Goal: Information Seeking & Learning: Learn about a topic

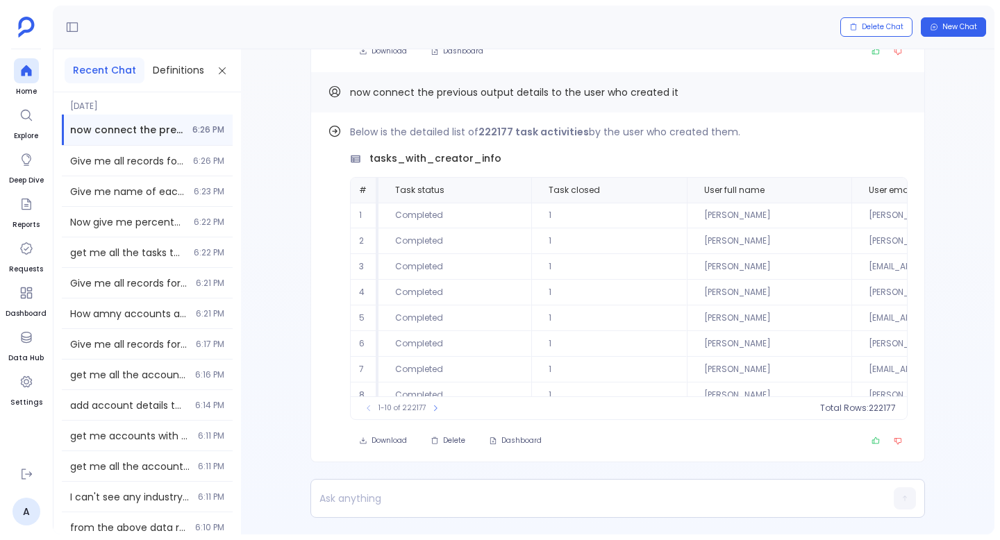
scroll to position [63, 0]
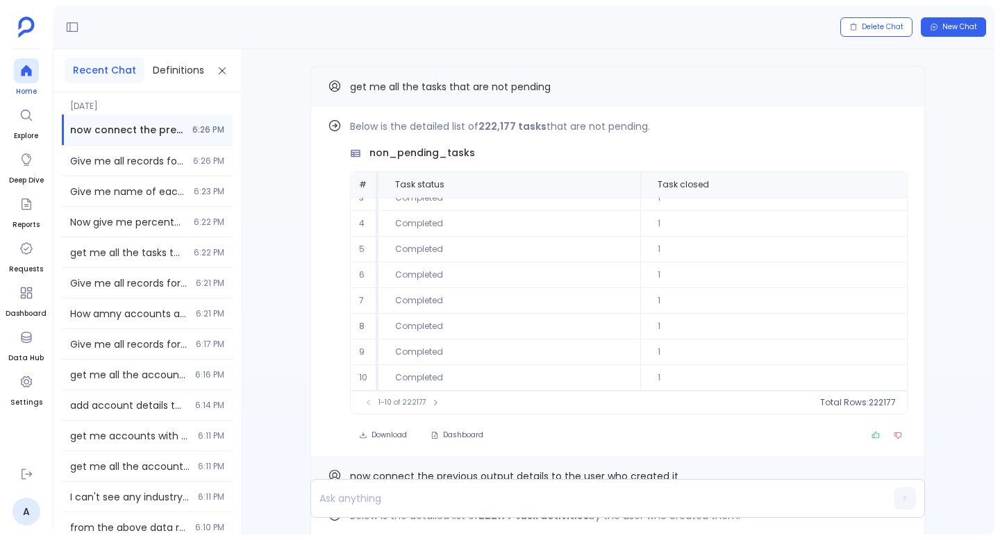
click at [29, 70] on icon at bounding box center [26, 70] width 10 height 11
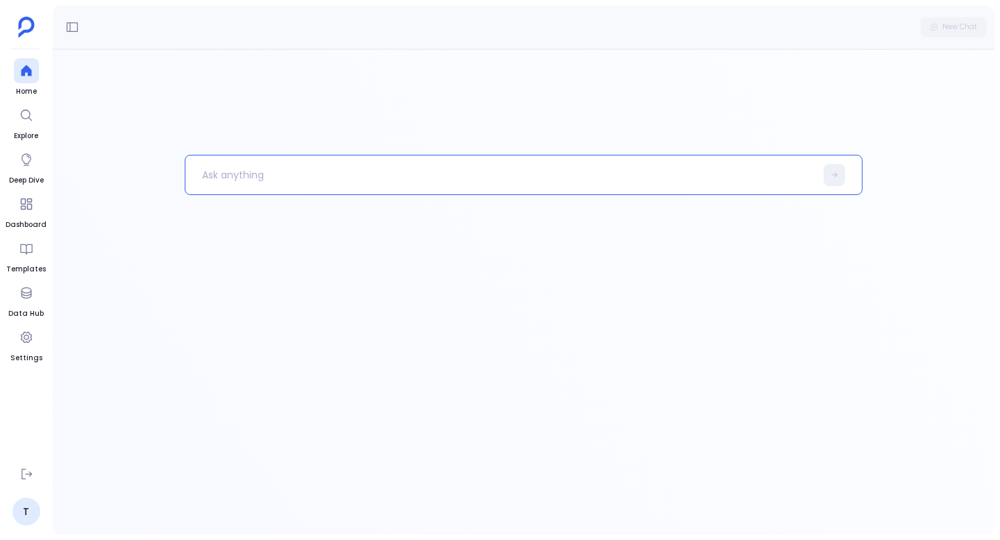
click at [332, 181] on p at bounding box center [500, 175] width 630 height 36
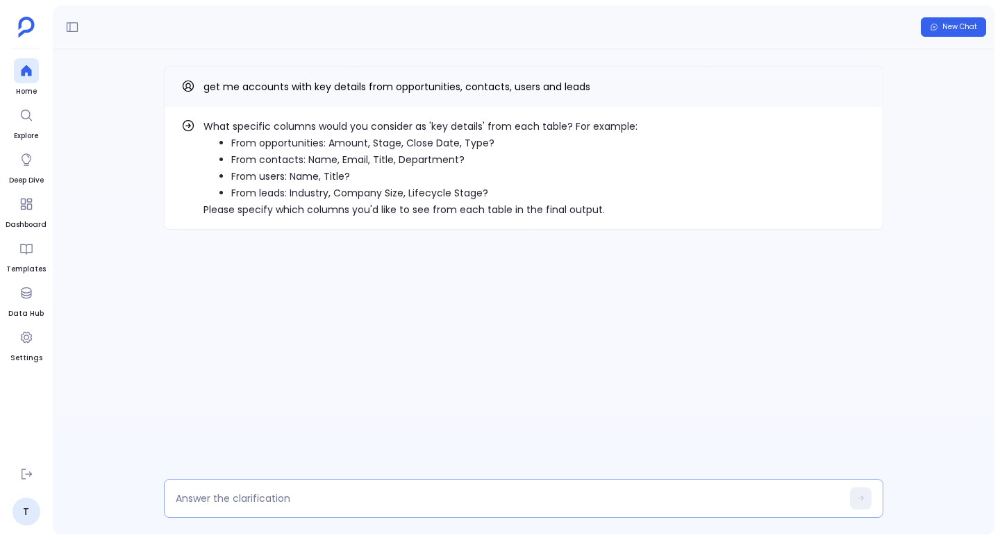
click at [401, 495] on textarea at bounding box center [509, 498] width 666 height 14
type textarea "all the things you mentioned"
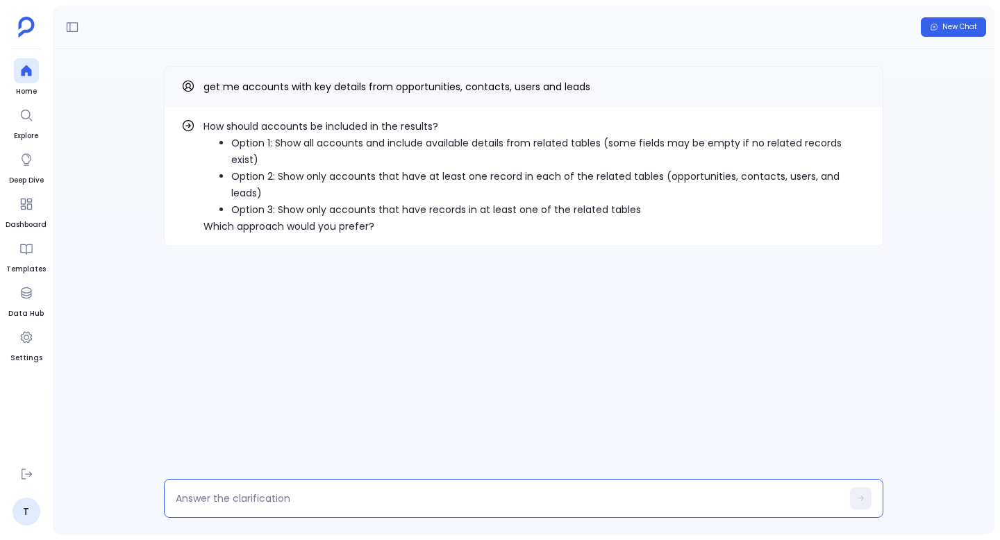
click at [391, 492] on textarea at bounding box center [509, 498] width 666 height 14
click at [369, 495] on textarea at bounding box center [509, 498] width 666 height 14
type textarea "show all accounts, including all available items from tables"
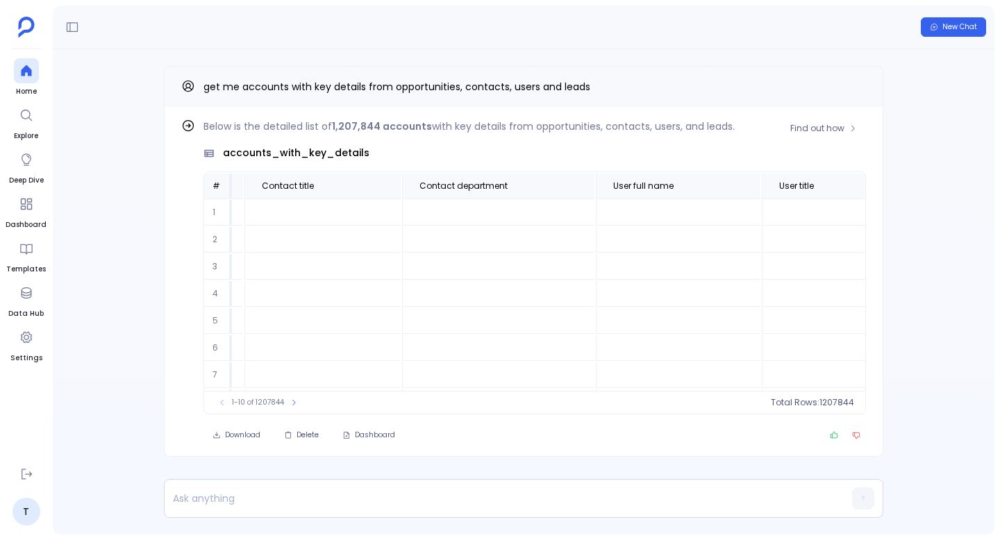
scroll to position [0, 2260]
click at [544, 180] on span "User full name" at bounding box center [531, 185] width 121 height 11
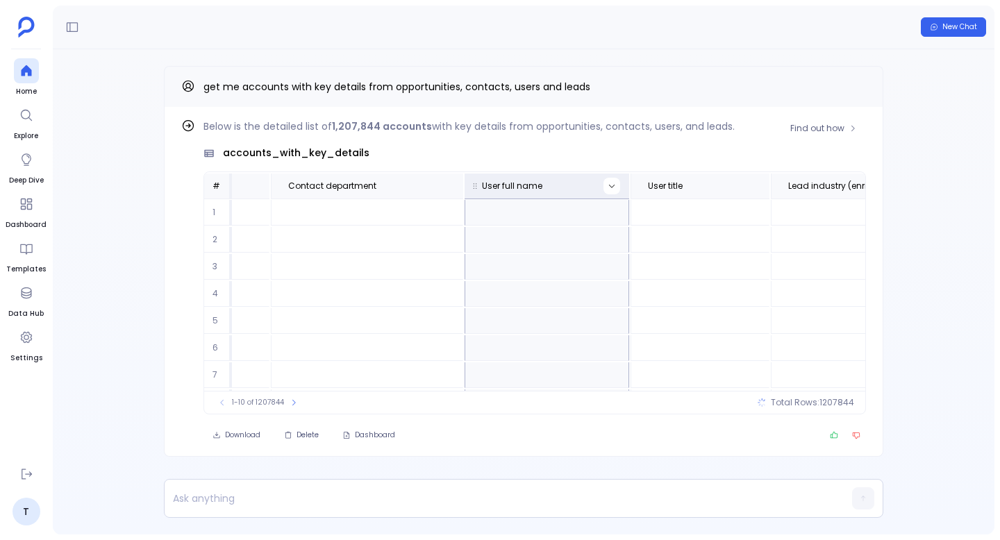
click at [607, 189] on icon at bounding box center [611, 186] width 8 height 8
click at [583, 207] on button "Sort Ascending" at bounding box center [588, 209] width 137 height 28
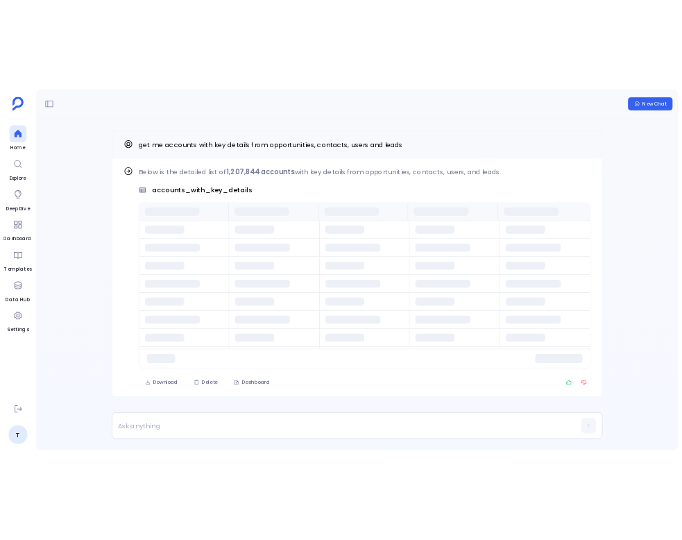
scroll to position [0, 0]
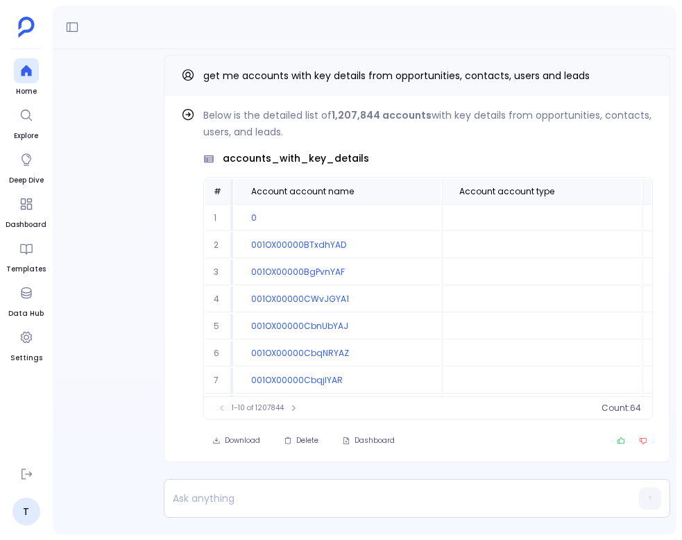
click at [79, 264] on div "Find out how Below is the detailed list of 1,207,844 accounts with key details …" at bounding box center [417, 291] width 729 height 485
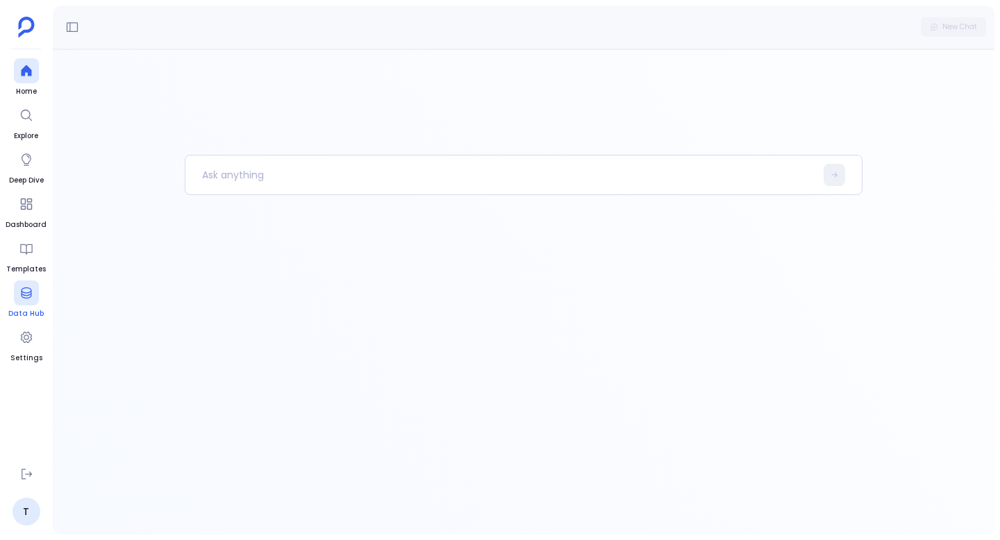
click at [24, 303] on div at bounding box center [26, 292] width 25 height 25
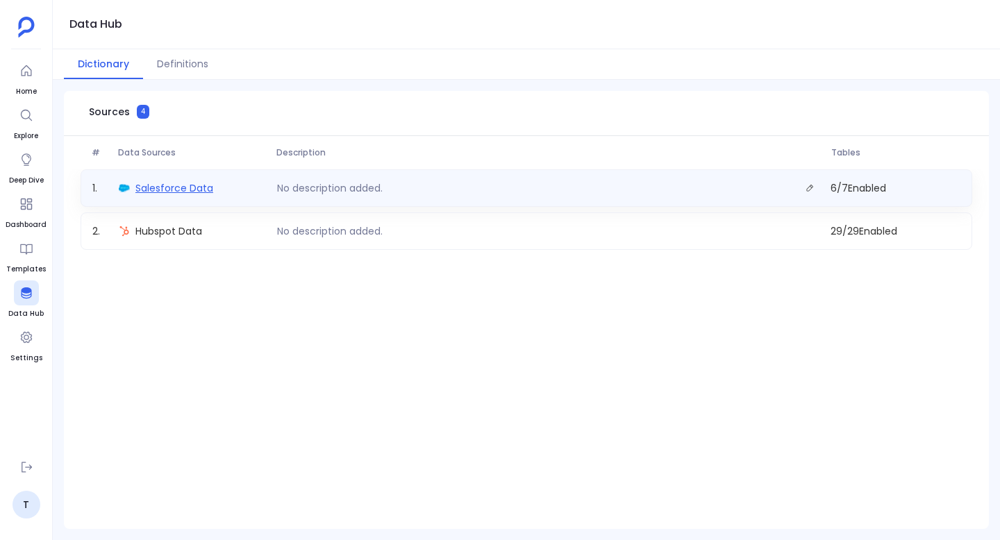
click at [170, 190] on span "Salesforce Data" at bounding box center [174, 188] width 78 height 14
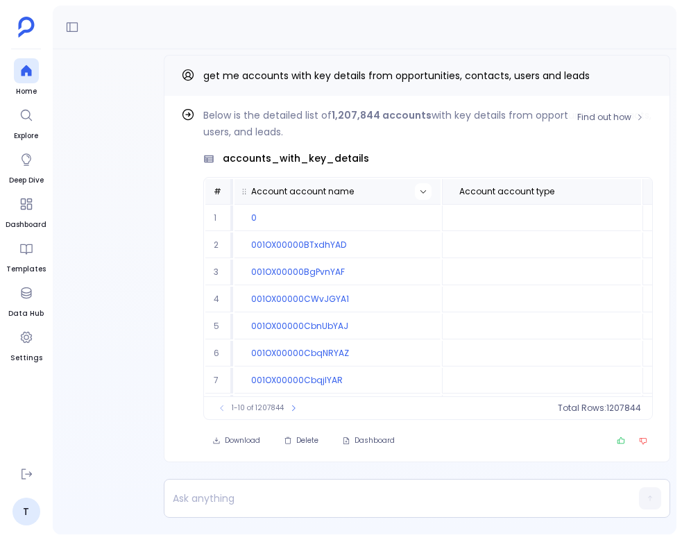
click at [419, 191] on icon at bounding box center [423, 191] width 8 height 8
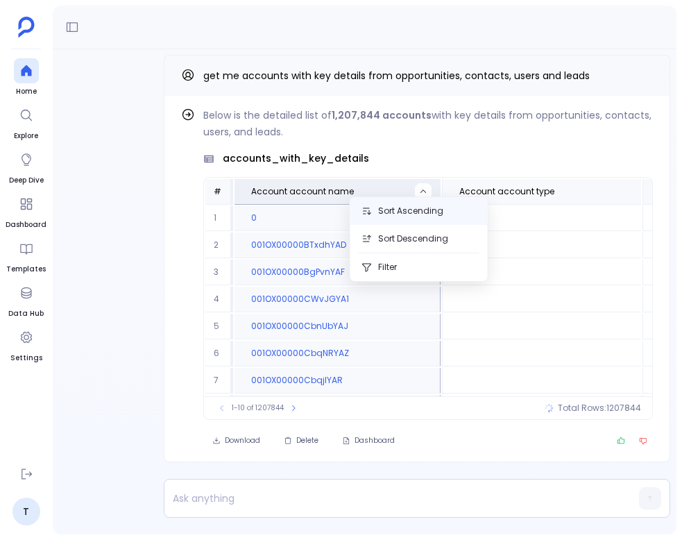
click at [426, 214] on button "Sort Ascending" at bounding box center [419, 211] width 137 height 28
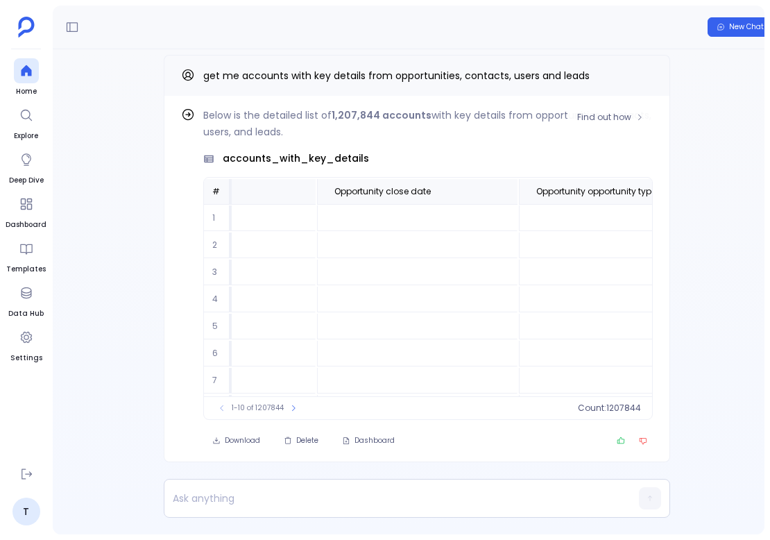
scroll to position [83, 1278]
click at [292, 407] on icon at bounding box center [293, 408] width 8 height 8
click at [294, 407] on icon at bounding box center [298, 408] width 8 height 8
click at [294, 407] on button at bounding box center [301, 408] width 14 height 14
click at [293, 407] on button at bounding box center [300, 408] width 14 height 14
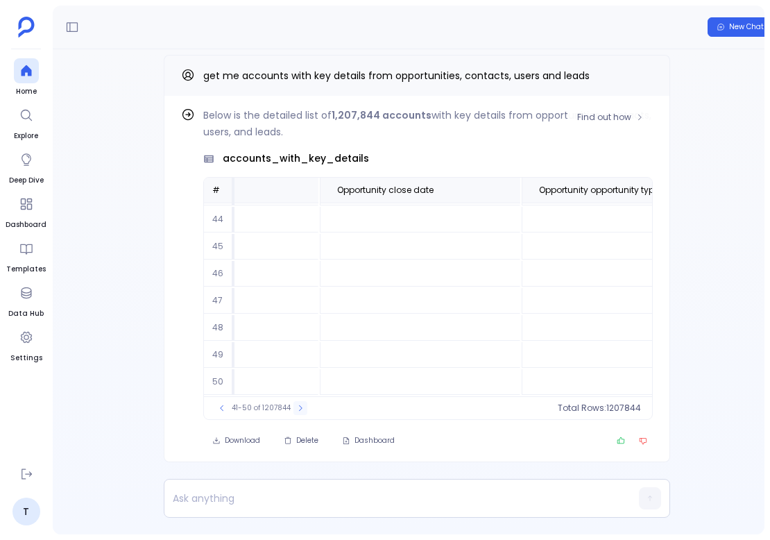
click at [294, 407] on button at bounding box center [301, 408] width 14 height 14
click at [293, 407] on button at bounding box center [300, 408] width 14 height 14
click at [294, 407] on button at bounding box center [301, 408] width 14 height 14
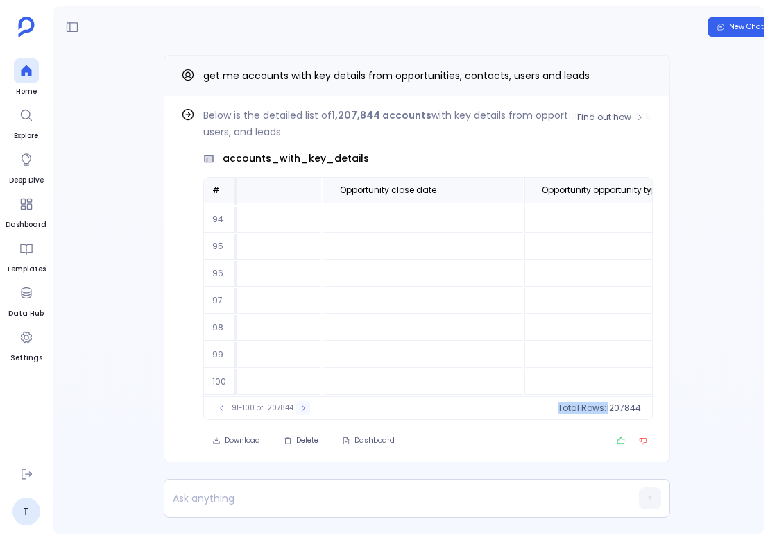
click at [292, 407] on div "91-100 of 1207844" at bounding box center [262, 408] width 109 height 14
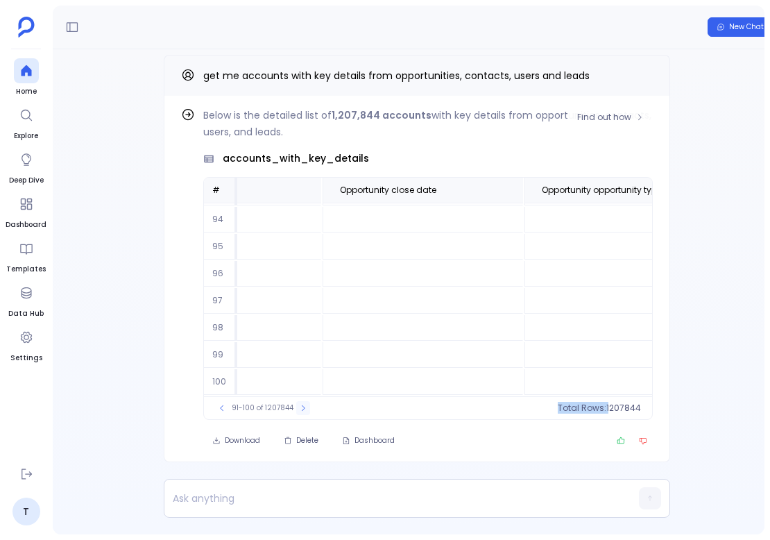
click at [292, 407] on div "91-100 of 1207844" at bounding box center [262, 408] width 109 height 14
click at [302, 407] on icon at bounding box center [303, 408] width 8 height 8
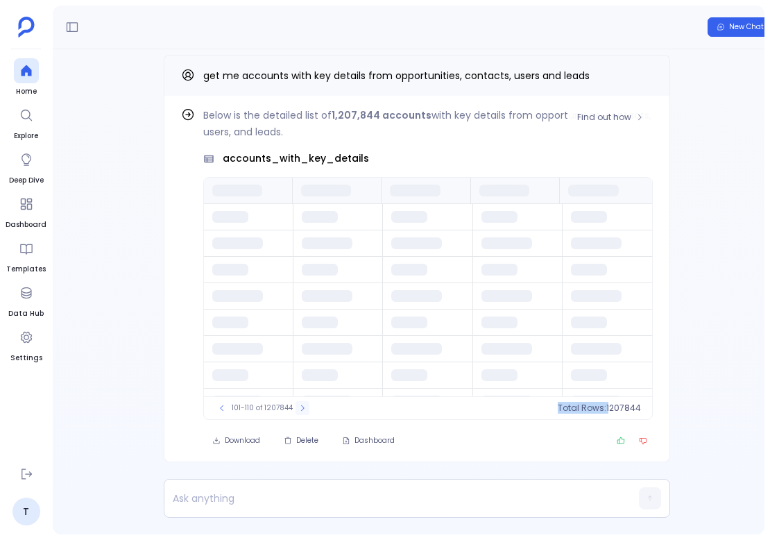
scroll to position [0, 0]
click at [302, 407] on icon at bounding box center [302, 408] width 8 height 8
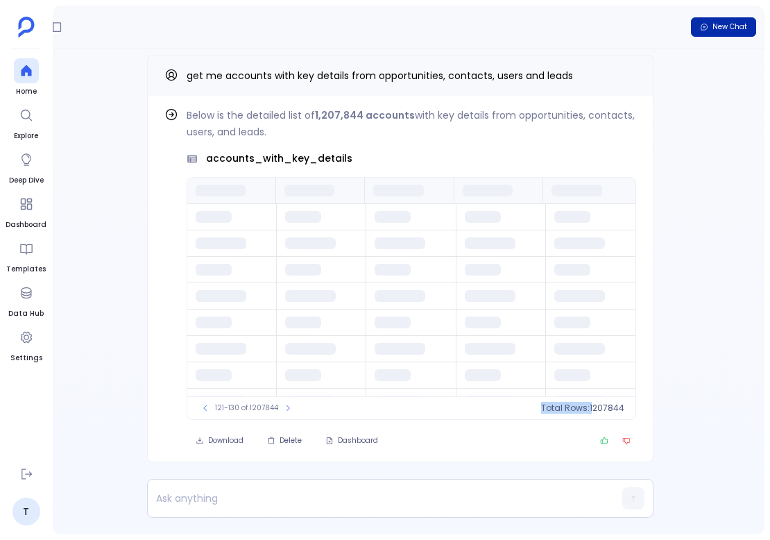
click at [682, 28] on span "New Chat" at bounding box center [730, 27] width 35 height 10
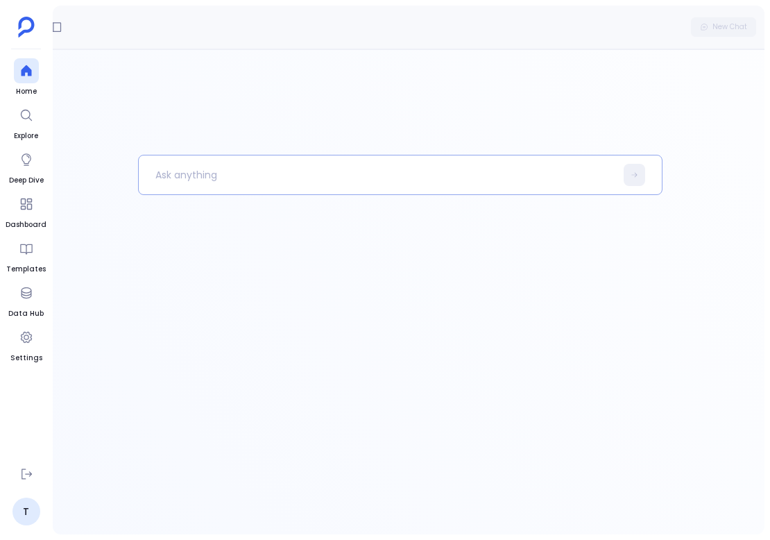
click at [306, 180] on p at bounding box center [377, 175] width 477 height 36
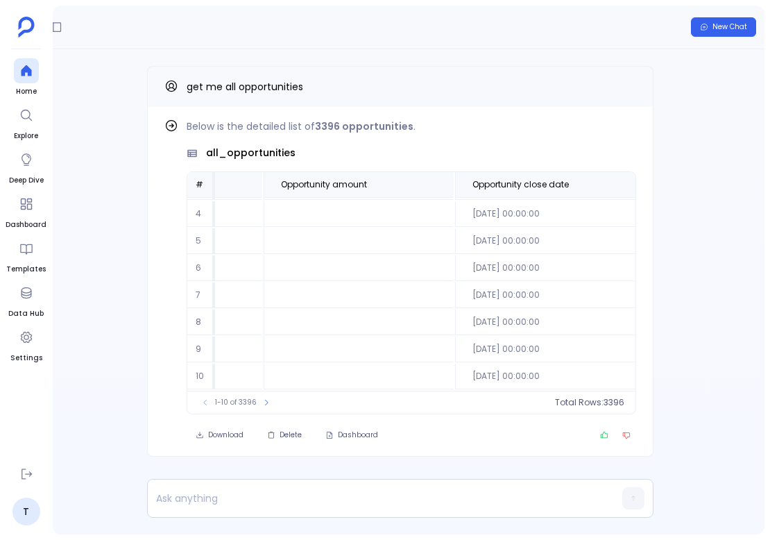
scroll to position [83, 421]
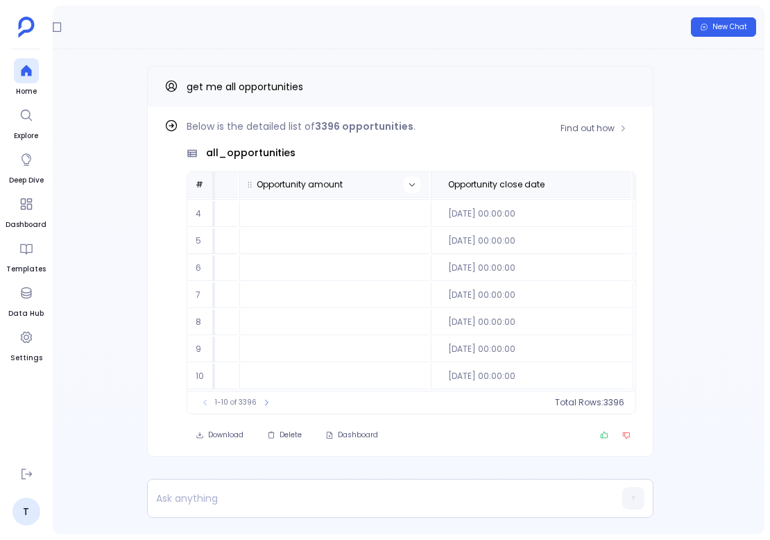
click at [408, 187] on icon at bounding box center [412, 184] width 8 height 8
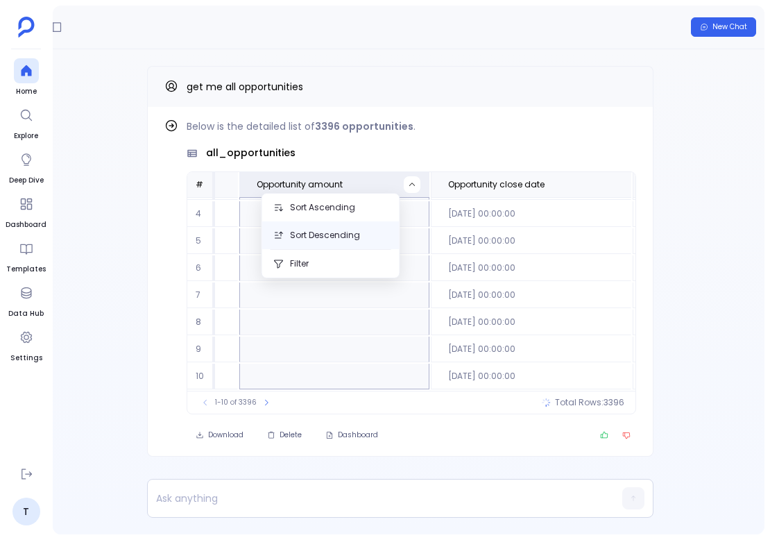
click at [329, 232] on button "Sort Descending" at bounding box center [330, 235] width 137 height 28
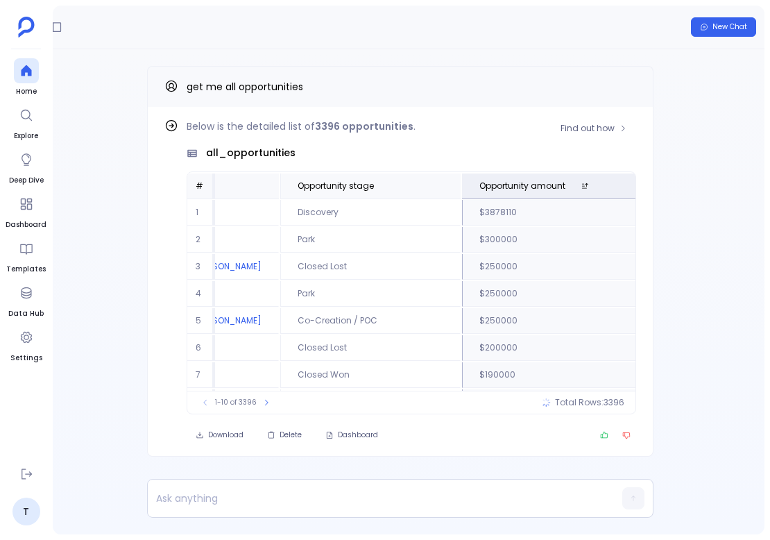
scroll to position [0, 244]
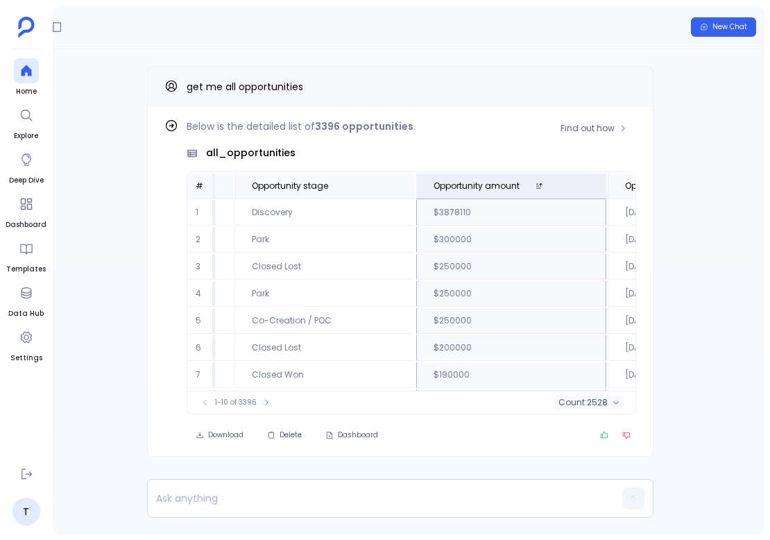
click at [441, 219] on td "$3878110" at bounding box center [511, 213] width 190 height 26
click at [384, 489] on p at bounding box center [374, 498] width 452 height 19
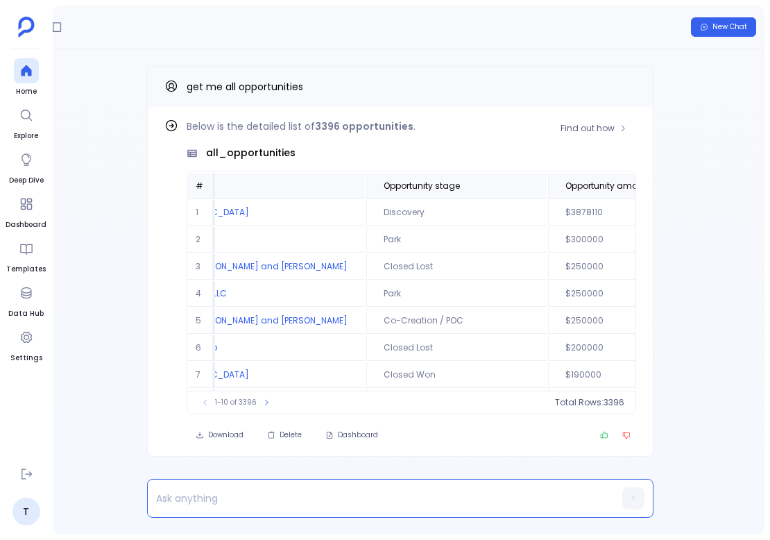
scroll to position [0, 0]
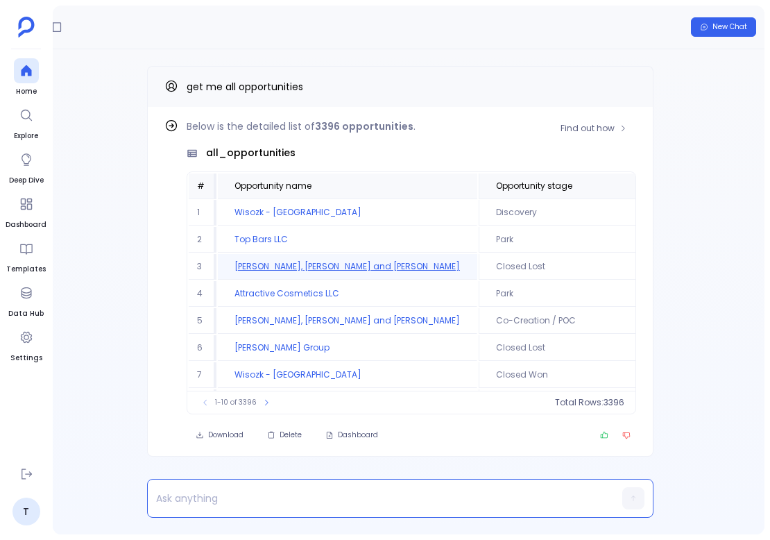
click at [284, 268] on td "Schmidt, Swift and Ryan" at bounding box center [348, 267] width 260 height 26
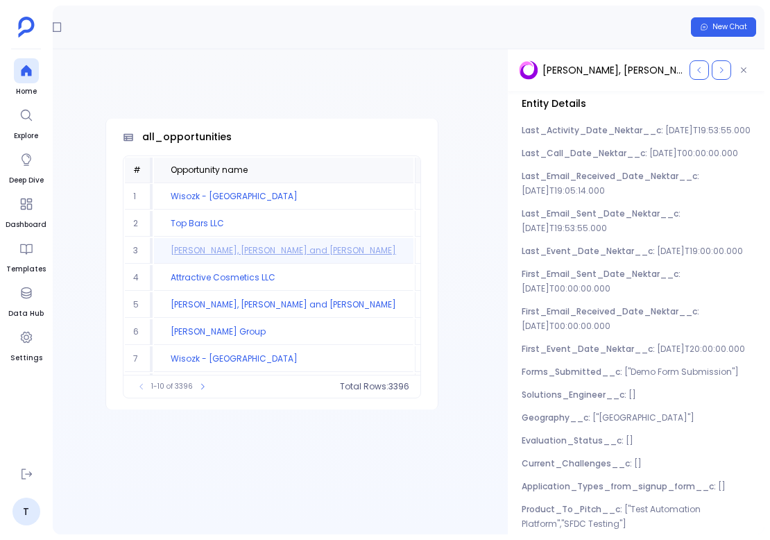
scroll to position [2501, 0]
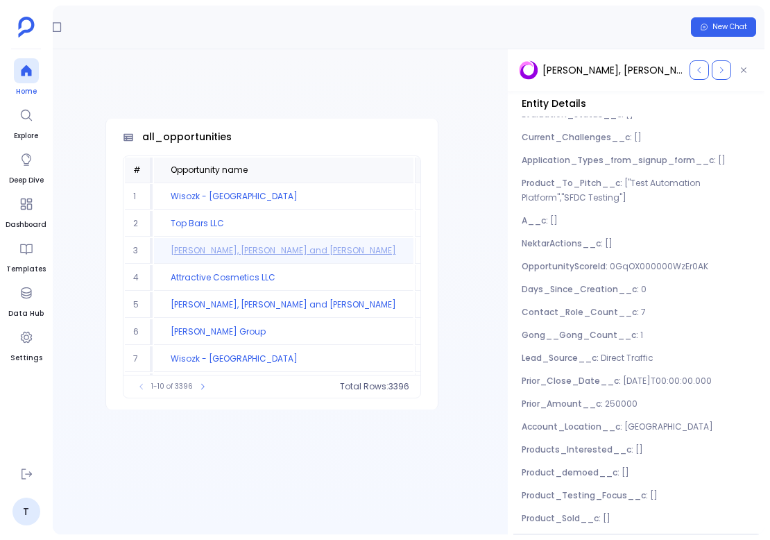
click at [28, 71] on icon at bounding box center [26, 70] width 10 height 11
